Goal: Information Seeking & Learning: Learn about a topic

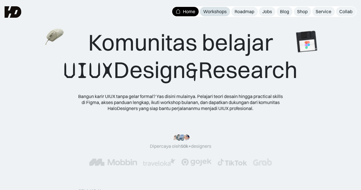
click at [212, 7] on link "Workshops" at bounding box center [215, 11] width 30 height 9
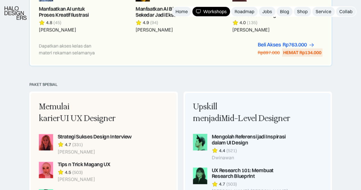
scroll to position [456, 0]
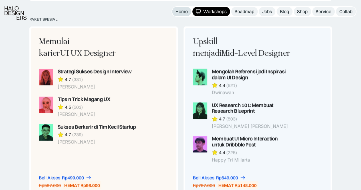
click at [175, 10] on div "Home" at bounding box center [181, 12] width 12 height 6
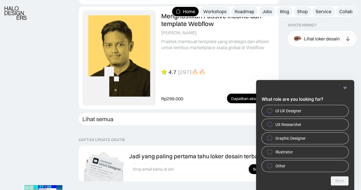
scroll to position [1626, 0]
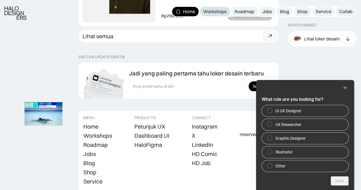
click at [210, 14] on div "Workshops" at bounding box center [214, 12] width 23 height 6
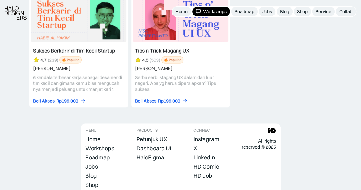
scroll to position [2515, 0]
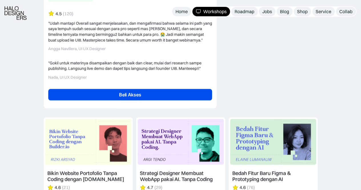
scroll to position [1512, 0]
